Goal: Navigation & Orientation: Find specific page/section

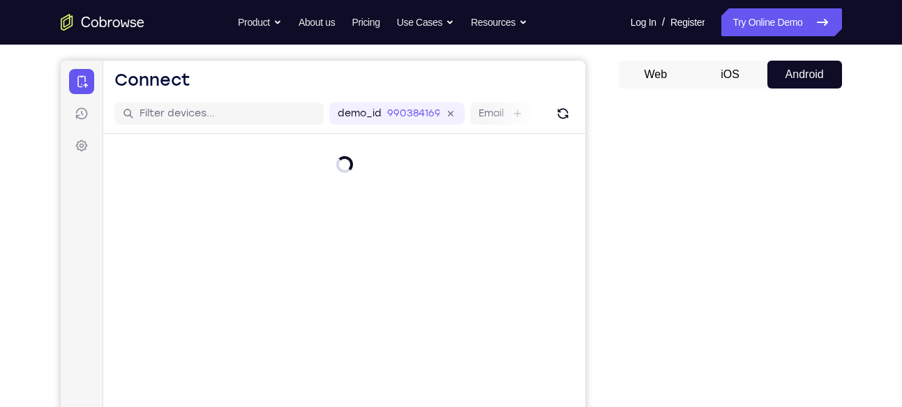
scroll to position [165, 0]
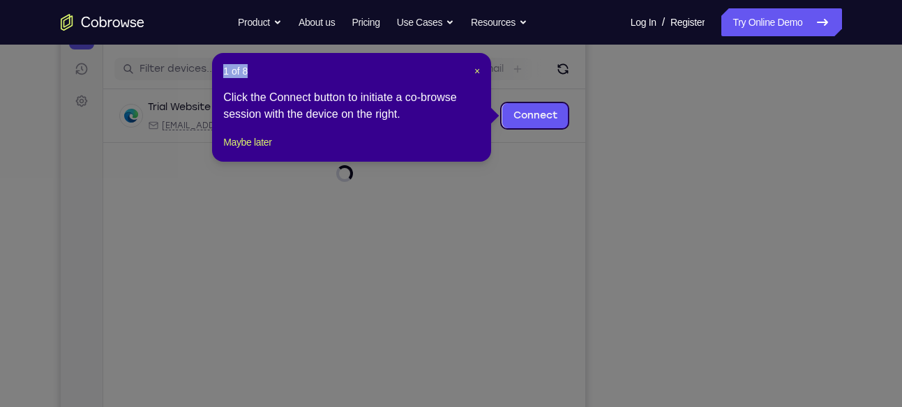
drag, startPoint x: 471, startPoint y: 71, endPoint x: 813, endPoint y: 220, distance: 372.6
click at [478, 71] on span "×" at bounding box center [477, 71] width 6 height 11
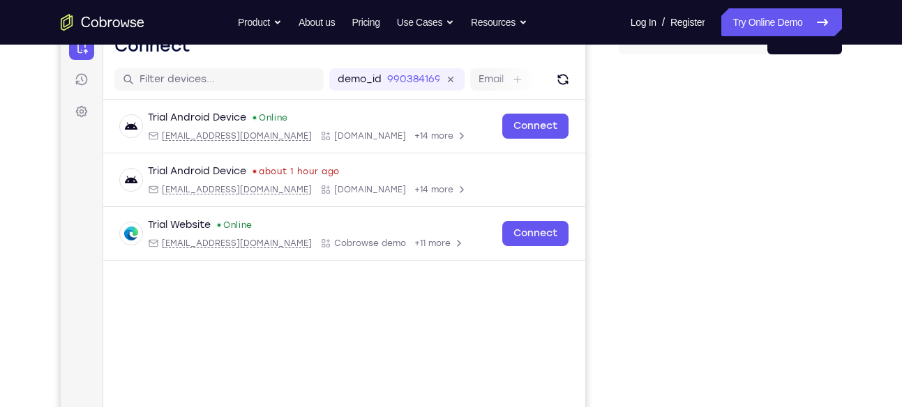
scroll to position [142, 0]
